Goal: Information Seeking & Learning: Learn about a topic

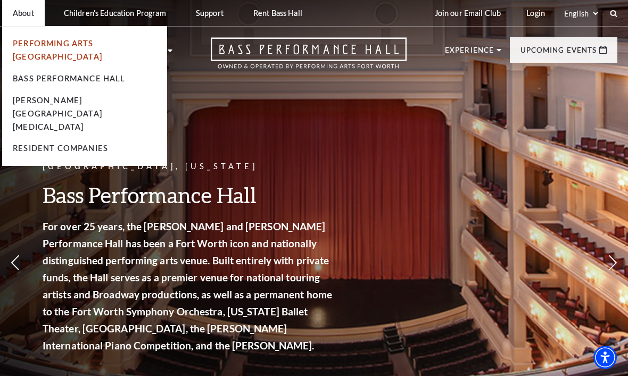
click at [102, 44] on link "Performing Arts [GEOGRAPHIC_DATA]" at bounding box center [57, 50] width 89 height 22
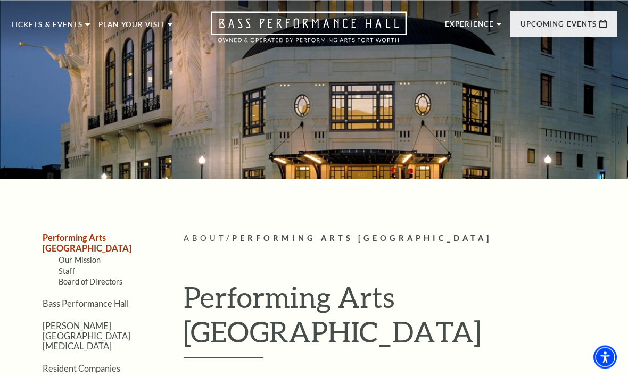
scroll to position [26, 0]
click at [70, 267] on link "Staff" at bounding box center [67, 271] width 16 height 9
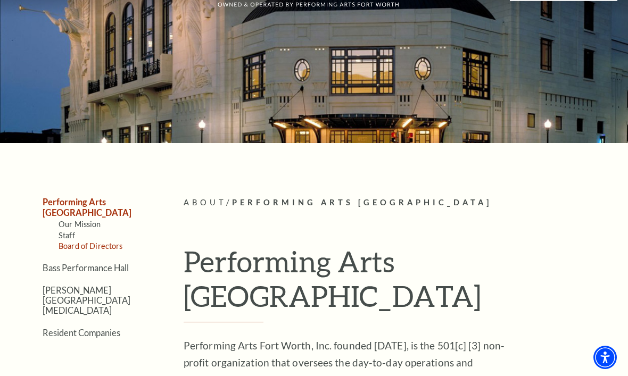
click at [114, 242] on link "Board of Directors" at bounding box center [91, 246] width 64 height 9
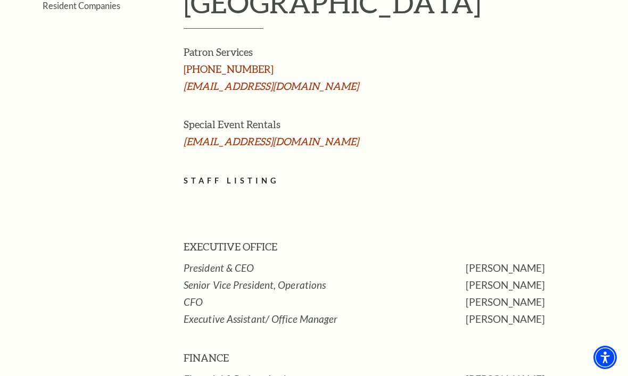
scroll to position [312, 0]
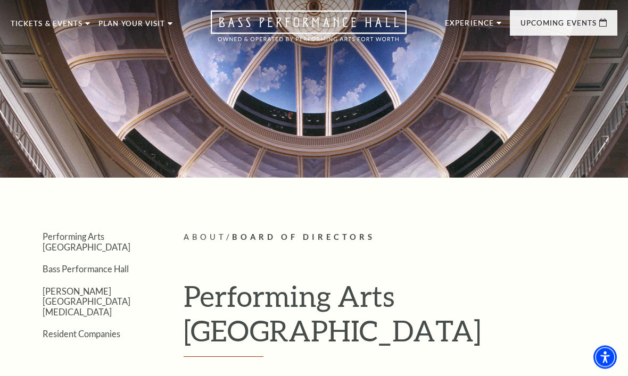
scroll to position [27, 0]
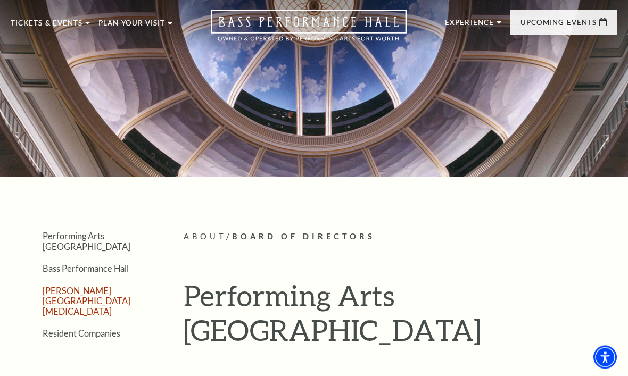
click at [108, 286] on link "[PERSON_NAME][GEOGRAPHIC_DATA][MEDICAL_DATA]" at bounding box center [87, 301] width 88 height 31
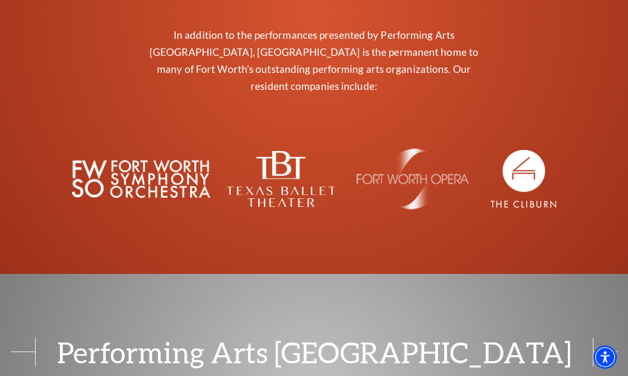
scroll to position [1352, 0]
